Goal: Information Seeking & Learning: Find specific fact

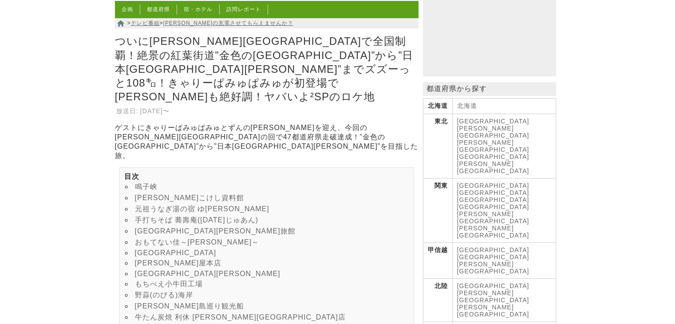
scroll to position [133, 0]
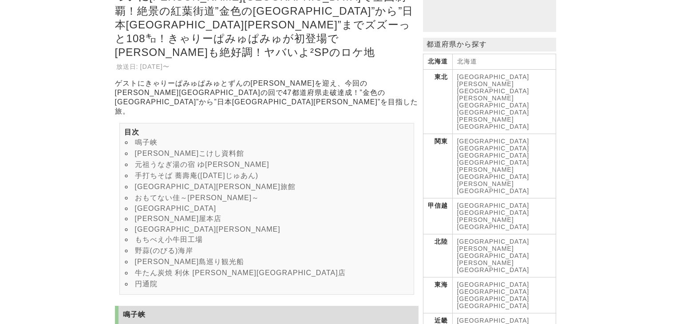
click at [144, 279] on li "円通院" at bounding box center [266, 284] width 285 height 11
click at [144, 280] on link "円通院" at bounding box center [146, 284] width 23 height 8
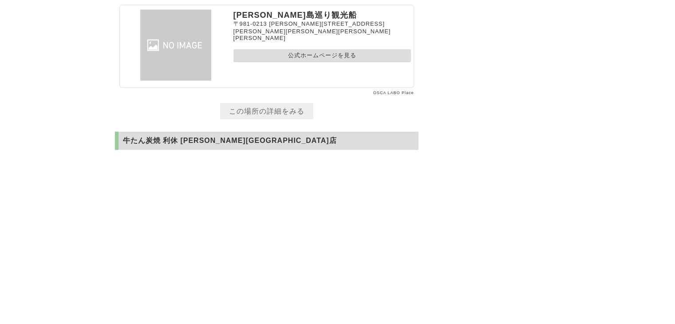
scroll to position [5582, 0]
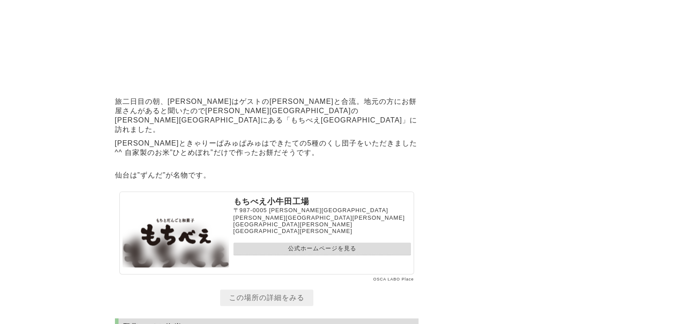
scroll to position [4473, 0]
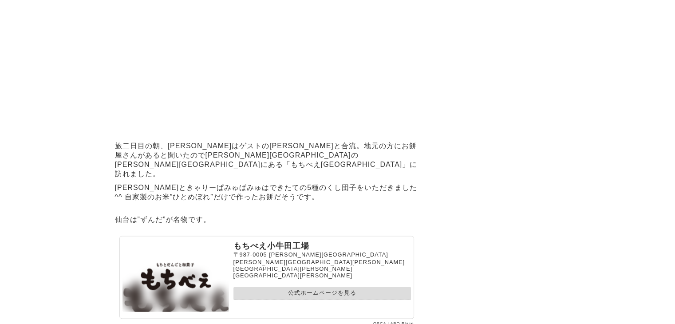
click at [256, 204] on p "[PERSON_NAME]ときゃりーぱみゅぱみゅはできたての5種のくし団子をいただきました^^ 自家製のお米”ひとめぼれ”だけで作ったお餅だそうです。" at bounding box center [267, 192] width 304 height 23
click at [126, 288] on section "もちべえ小牛田工場 旅二日目の朝、一行はゲストのきゃりーぱみゅぱみゅと合流。地元の方にお餅屋さんがあると聞いたので宮城県の遠田郡にある「もちべえ小牛田工場」に…" at bounding box center [267, 141] width 304 height 412
click at [209, 204] on p "[PERSON_NAME]ときゃりーぱみゅぱみゅはできたての5種のくし団子をいただきました^^ 自家製のお米”ひとめぼれ”だけで作ったお餅だそうです。" at bounding box center [267, 192] width 304 height 23
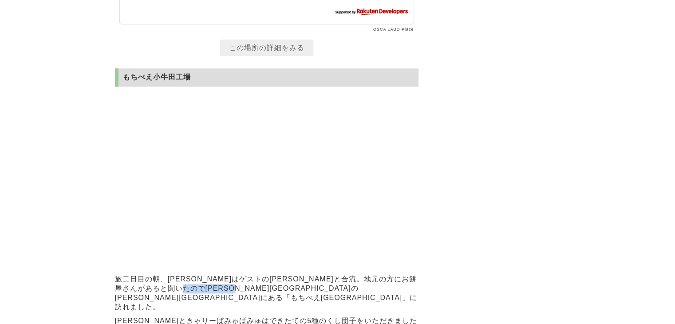
drag, startPoint x: 250, startPoint y: 255, endPoint x: 315, endPoint y: 257, distance: 64.4
click at [315, 272] on p "旅二日目の朝、[PERSON_NAME]はゲストの[PERSON_NAME]と合流。地元の方にお餅屋さんがあると聞いたので[PERSON_NAME][GEOG…" at bounding box center [267, 293] width 304 height 42
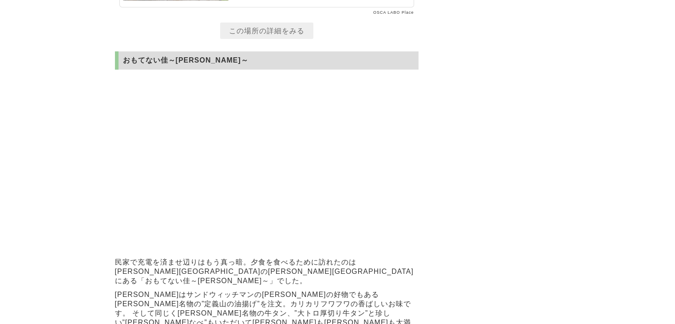
scroll to position [2653, 0]
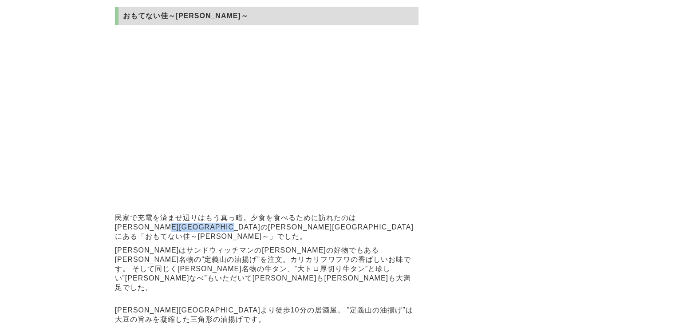
drag, startPoint x: 138, startPoint y: 204, endPoint x: 223, endPoint y: 206, distance: 85.7
click at [223, 211] on p "民家で充電を済ませ辺りはもう真っ暗。夕食を食べるために訪れたのは[PERSON_NAME][GEOGRAPHIC_DATA]の[PERSON_NAME][GE…" at bounding box center [267, 227] width 304 height 32
drag, startPoint x: 323, startPoint y: 221, endPoint x: 371, endPoint y: 219, distance: 48.4
click at [371, 244] on p "[PERSON_NAME]はサンドウィッチマンの[PERSON_NAME]の好物でもある[PERSON_NAME]名物の”定義山の油揚げ”を注文。カリカリフワ…" at bounding box center [267, 269] width 304 height 51
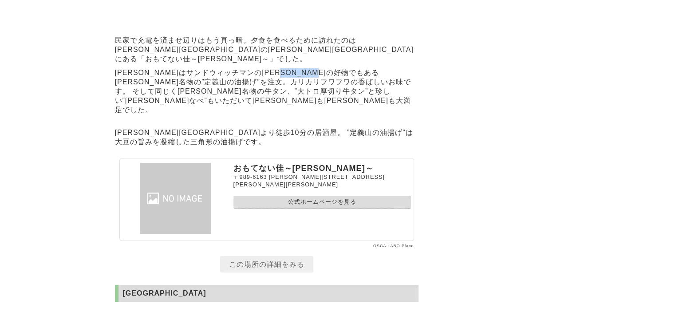
click at [325, 196] on link "公式ホームページを見る" at bounding box center [322, 202] width 178 height 13
